Goal: Find specific page/section: Find specific page/section

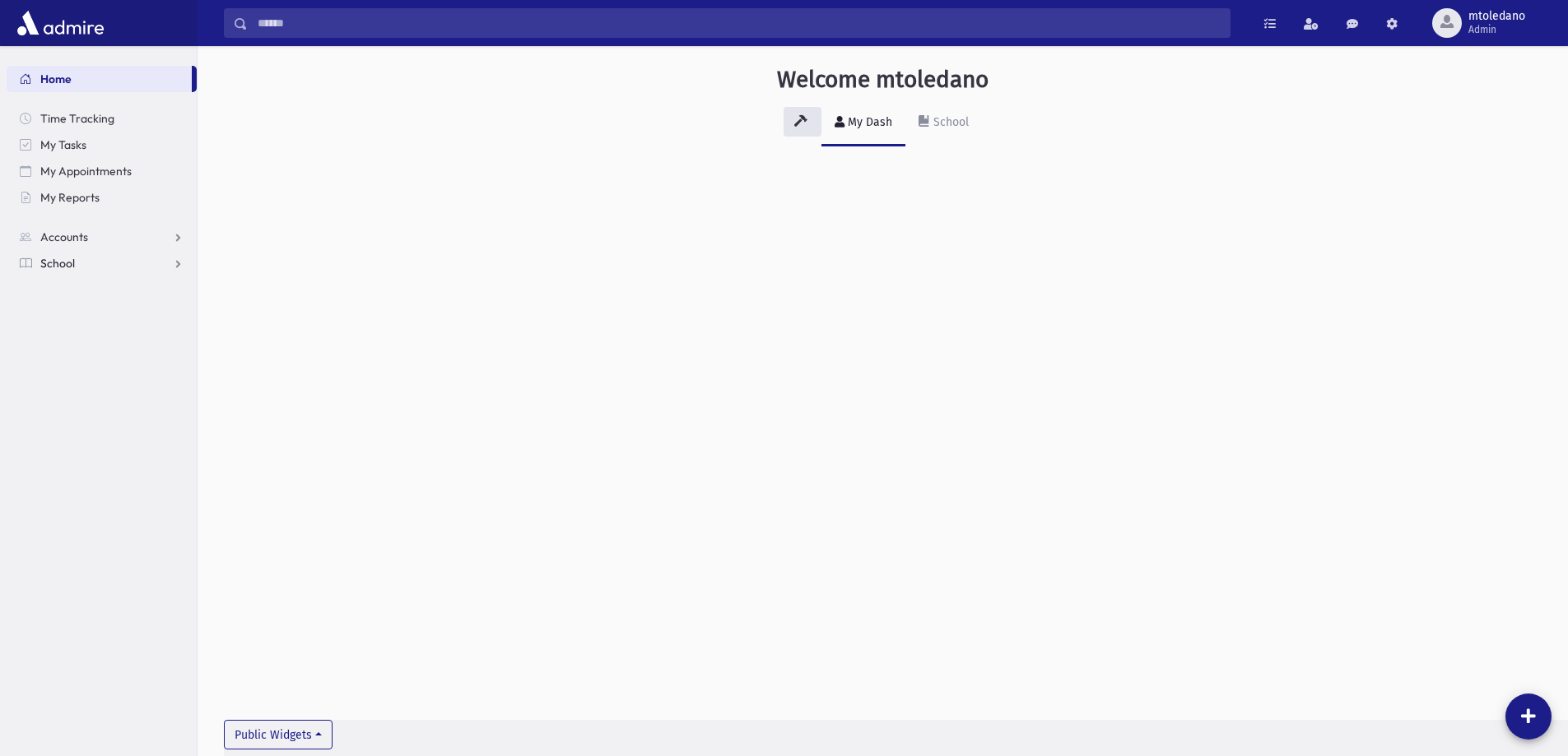
click at [63, 256] on span "School" at bounding box center [57, 262] width 35 height 14
click at [68, 293] on span "Students" at bounding box center [71, 289] width 45 height 14
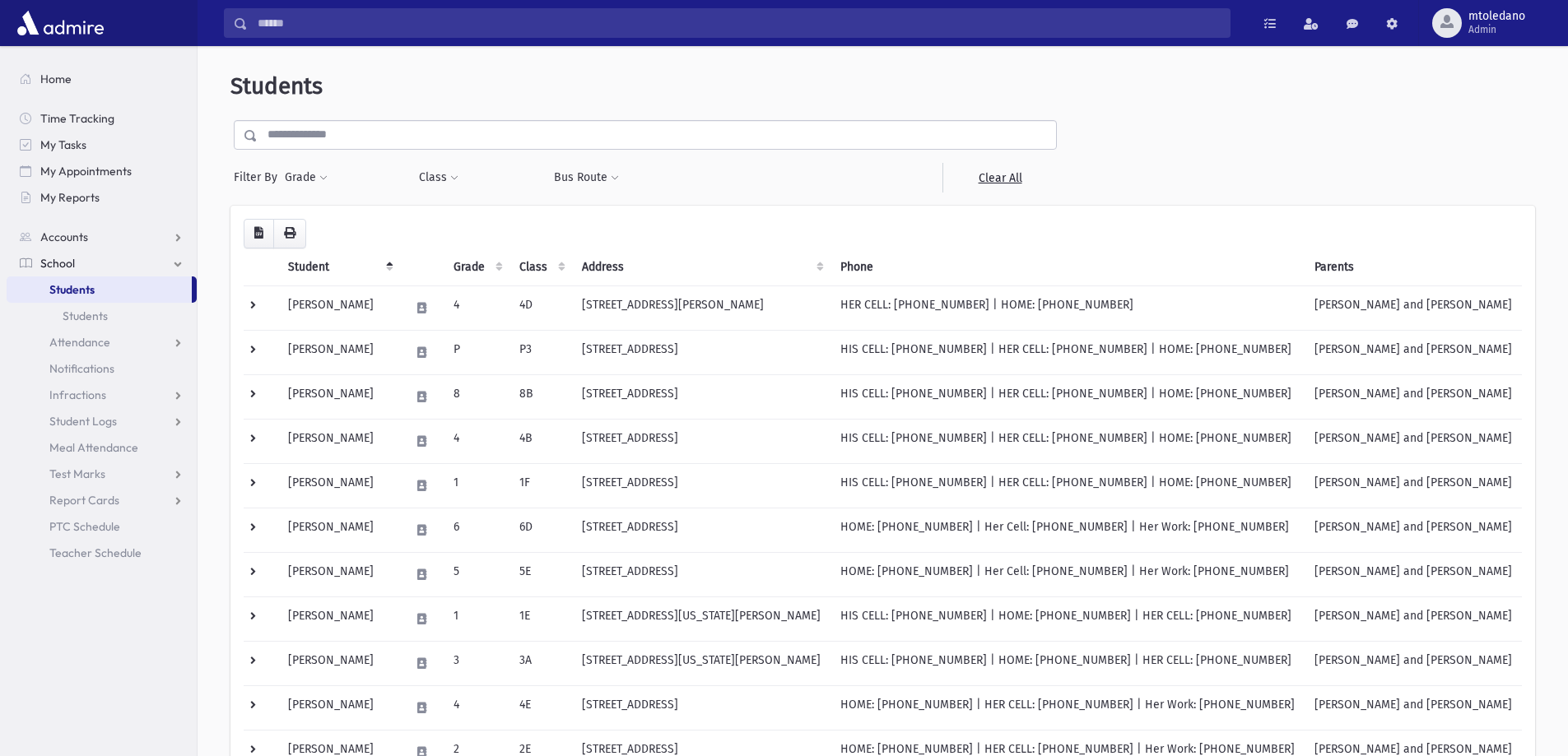
click at [345, 138] on input "text" at bounding box center [657, 134] width 799 height 30
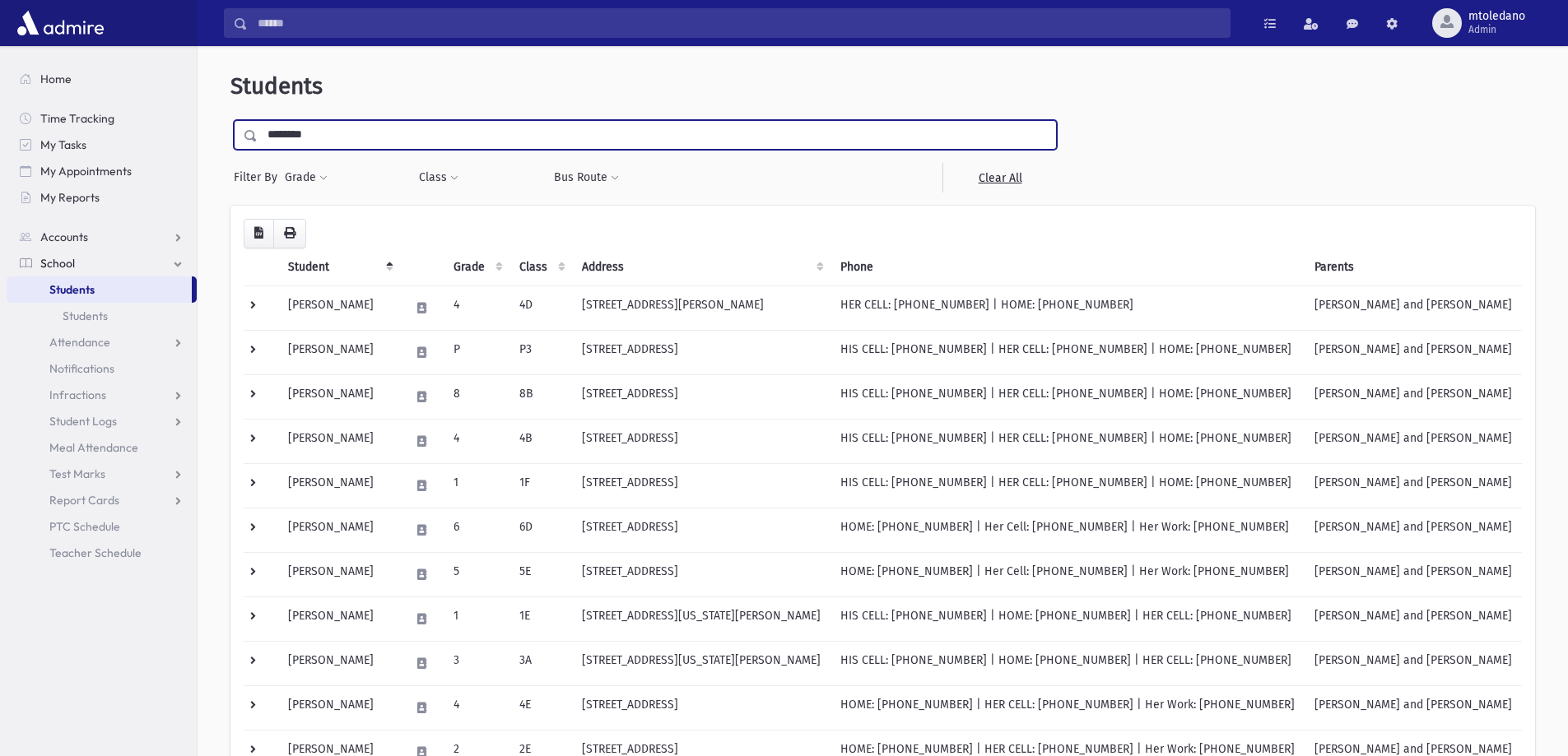
type input "********"
click at [230, 120] on input "submit" at bounding box center [253, 131] width 46 height 22
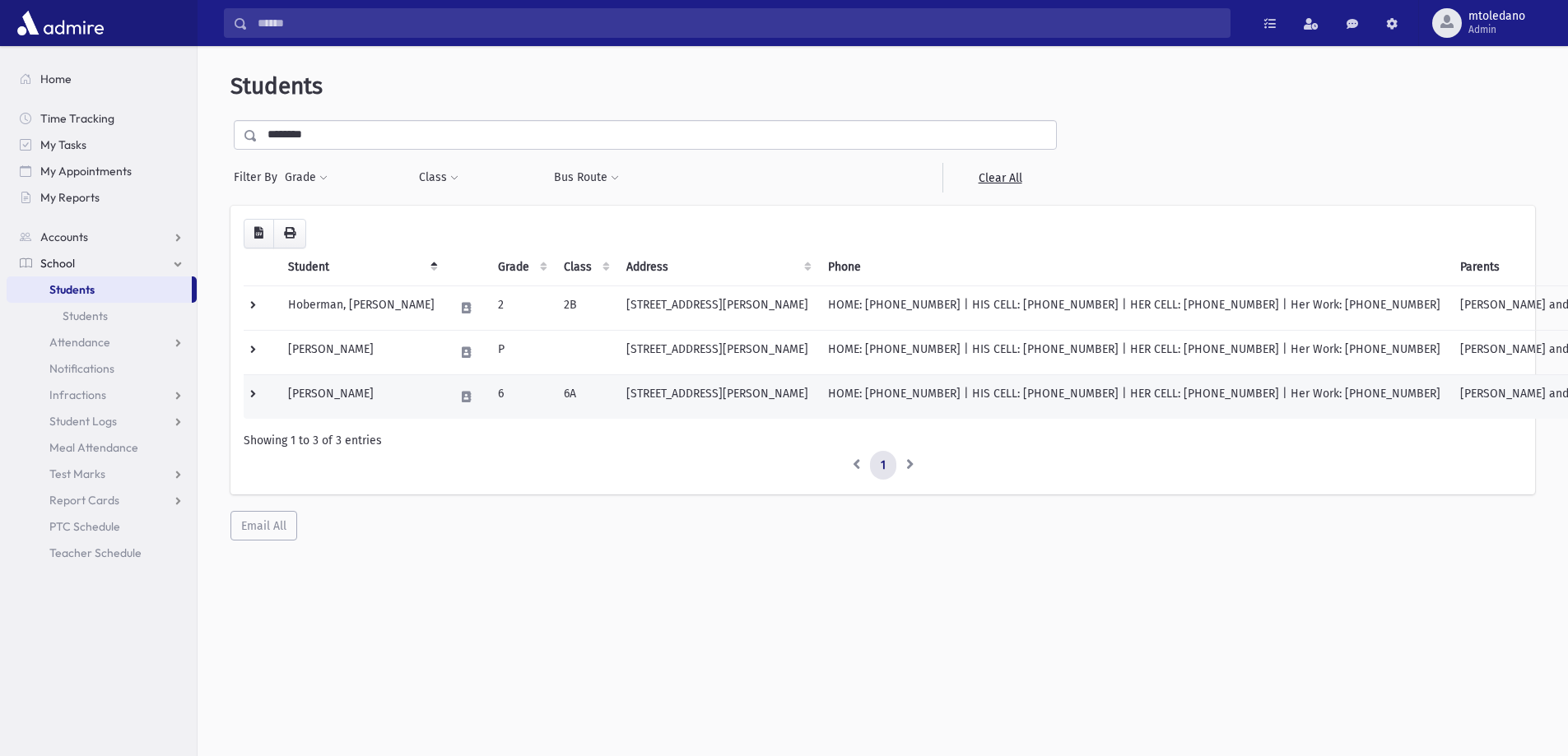
click at [348, 393] on td "Hoberman, Zev" at bounding box center [361, 397] width 167 height 44
